Goal: Find contact information: Find contact information

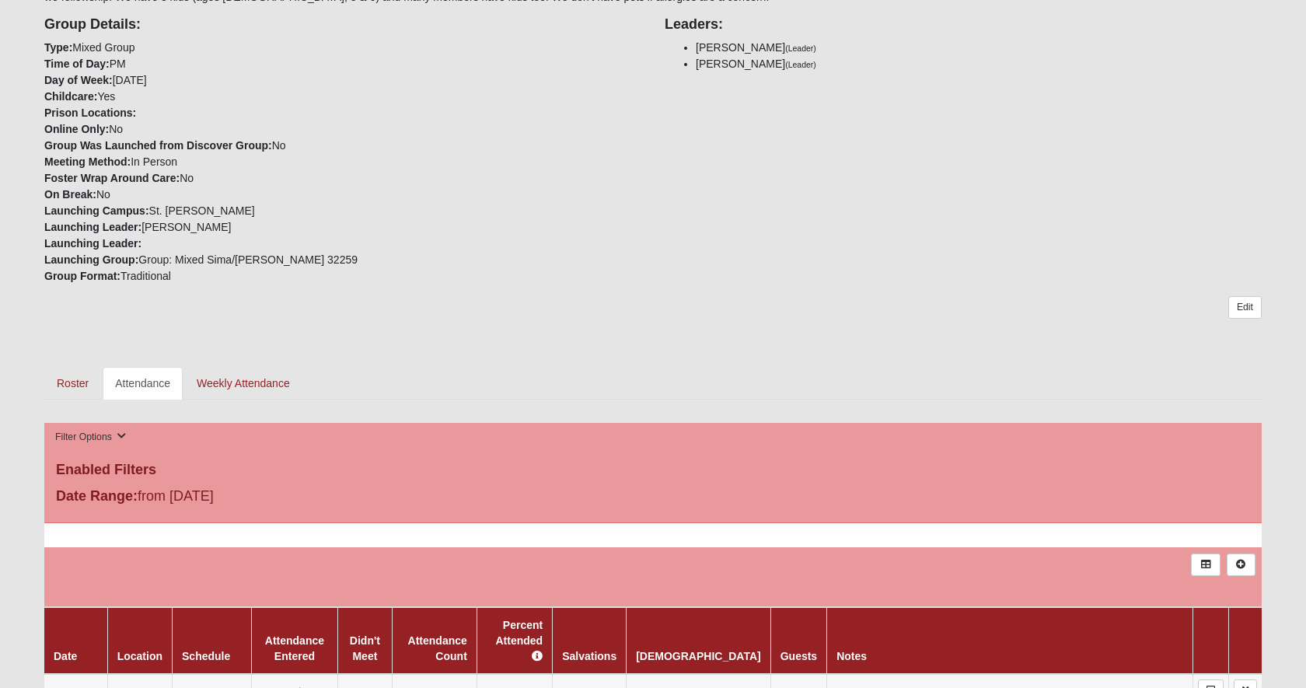
scroll to position [367, 0]
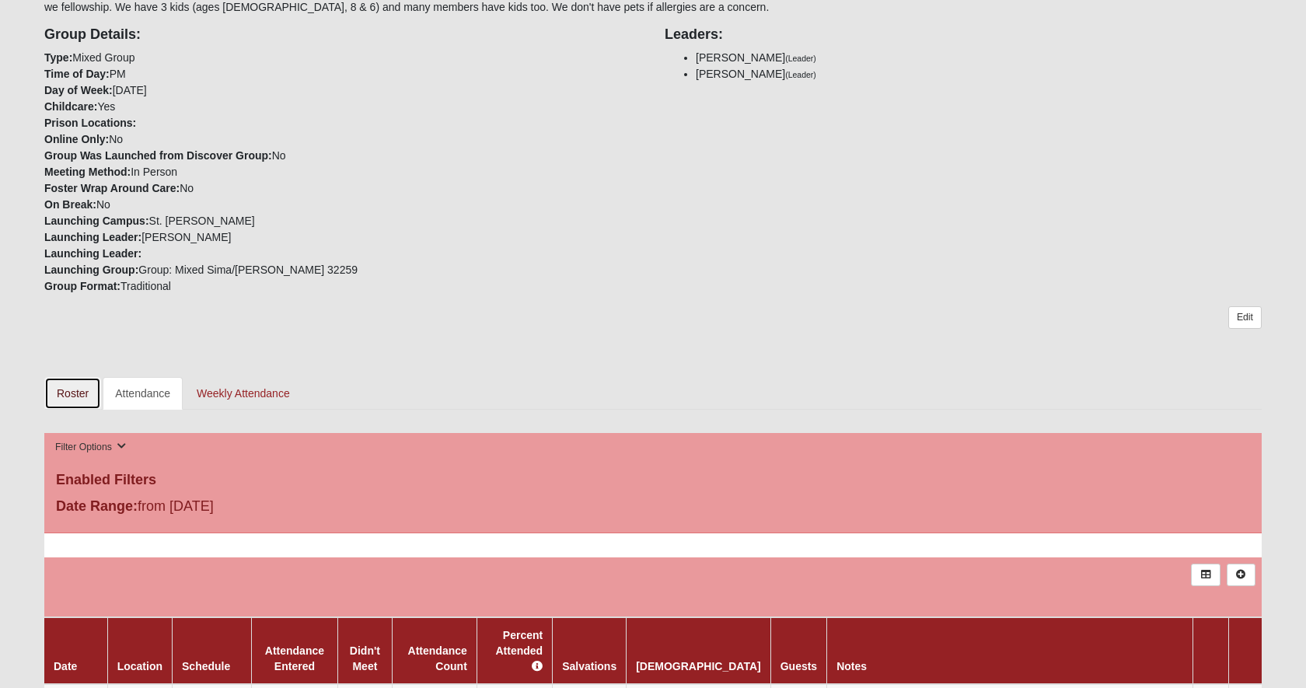
click at [85, 398] on link "Roster" at bounding box center [72, 393] width 57 height 33
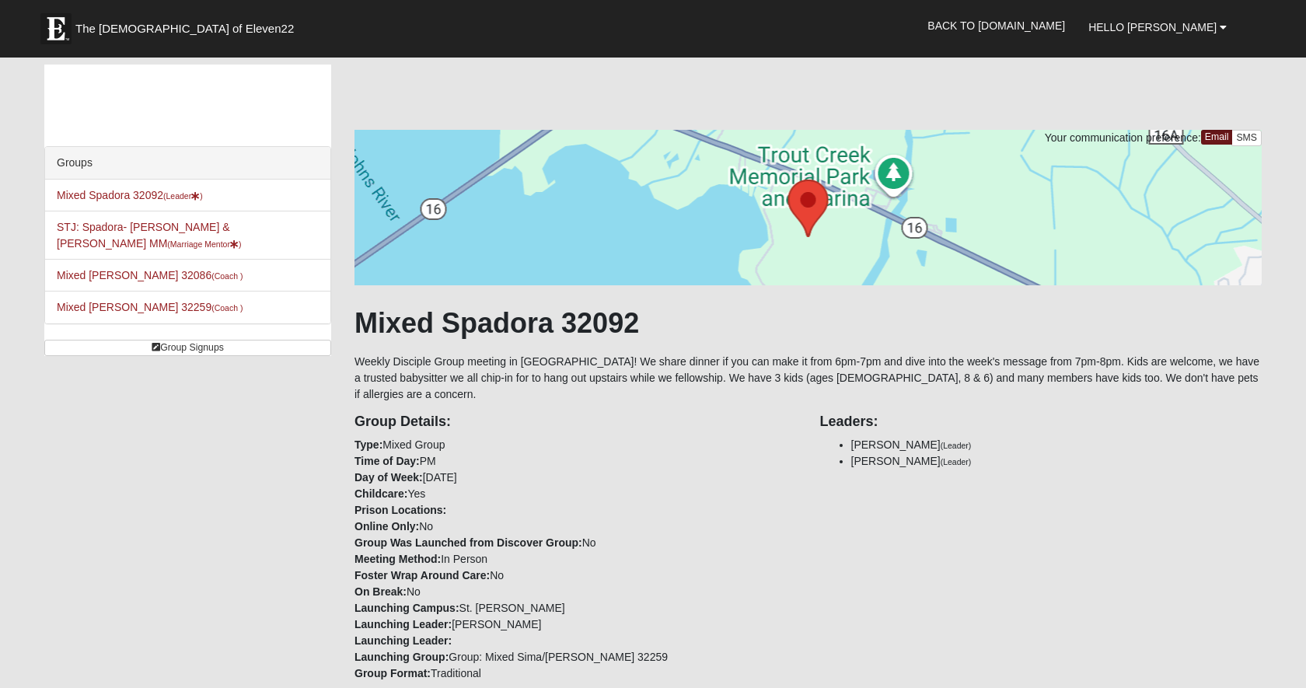
scroll to position [483, 0]
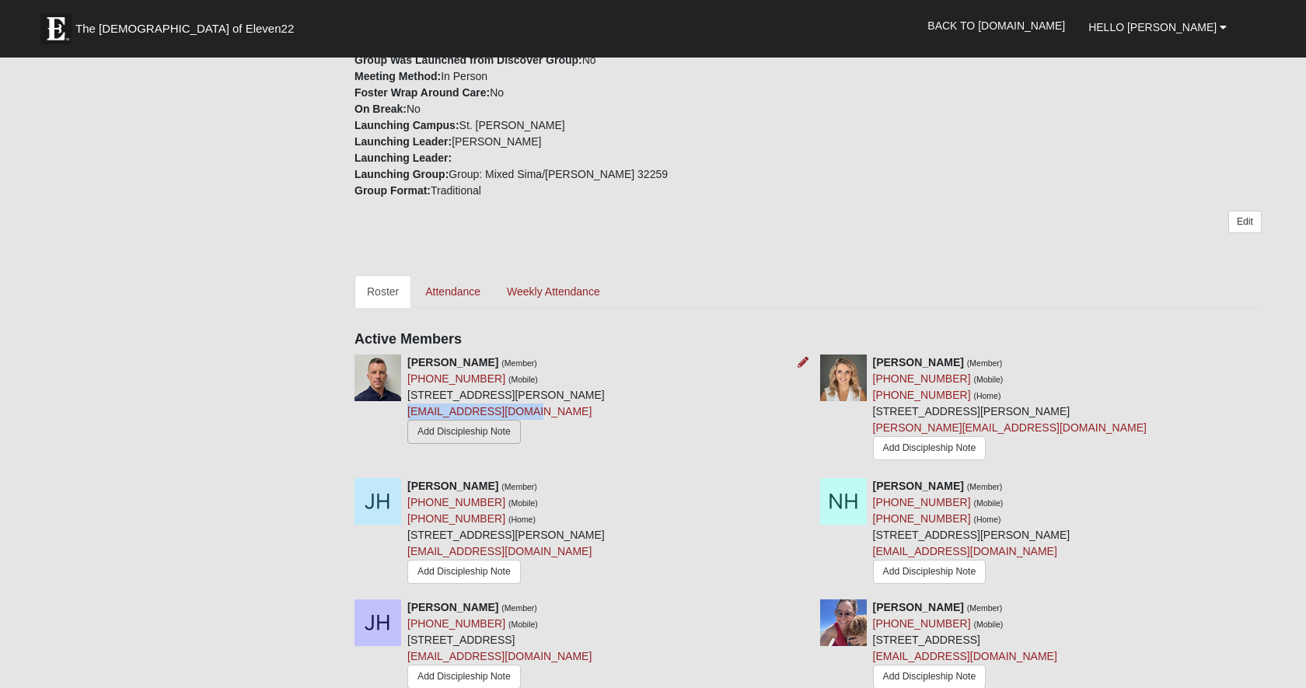
drag, startPoint x: 522, startPoint y: 397, endPoint x: 467, endPoint y: 418, distance: 59.0
click at [410, 397] on div "[PERSON_NAME] (Member) [PHONE_NUMBER] (Mobile) [STREET_ADDRESS][PERSON_NAME] [E…" at bounding box center [505, 400] width 197 height 93
copy link "[EMAIL_ADDRESS][DOMAIN_NAME]"
